Goal: Find contact information: Find contact information

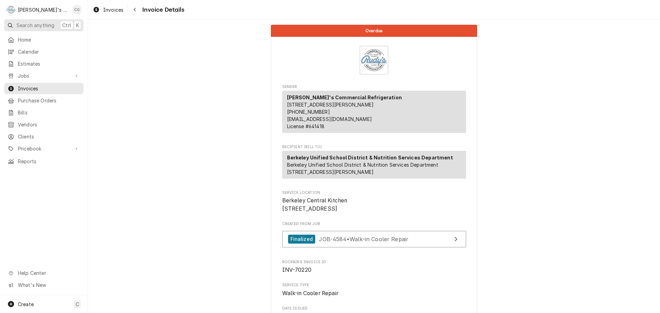
scroll to position [69, 0]
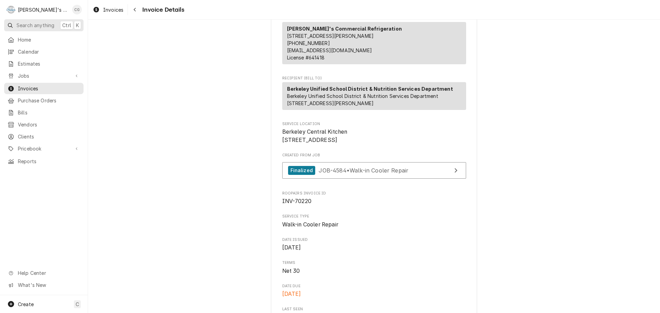
click at [36, 23] on span "Search anything" at bounding box center [35, 25] width 38 height 7
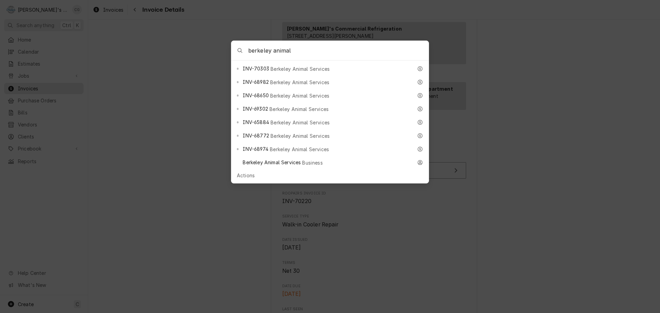
scroll to position [241, 0]
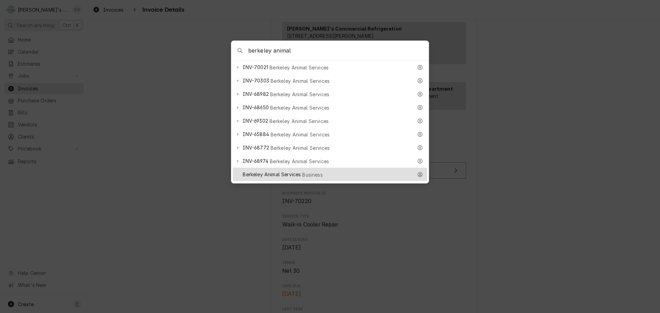
type input "berkeley animal"
click at [319, 168] on div "Berkeley Animal Services Business" at bounding box center [330, 174] width 195 height 13
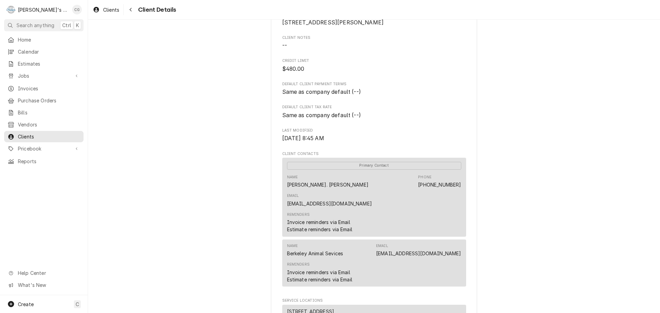
scroll to position [103, 0]
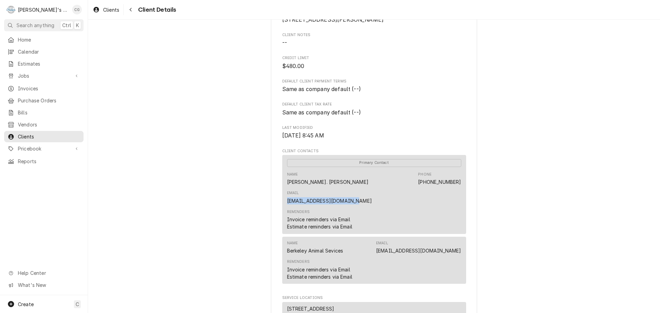
drag, startPoint x: 458, startPoint y: 190, endPoint x: 394, endPoint y: 189, distance: 65.0
click at [394, 189] on div "Primary Contact Name [PERSON_NAME][GEOGRAPHIC_DATA][PERSON_NAME] Phone [PHONE_N…" at bounding box center [374, 194] width 184 height 79
drag, startPoint x: 386, startPoint y: 241, endPoint x: 453, endPoint y: 242, distance: 67.0
click at [457, 243] on div "Name Berkeley Animal Sevices Email [EMAIL_ADDRESS][DOMAIN_NAME]" at bounding box center [374, 247] width 174 height 19
copy link "[EMAIL_ADDRESS][DOMAIN_NAME]"
